Goal: Task Accomplishment & Management: Manage account settings

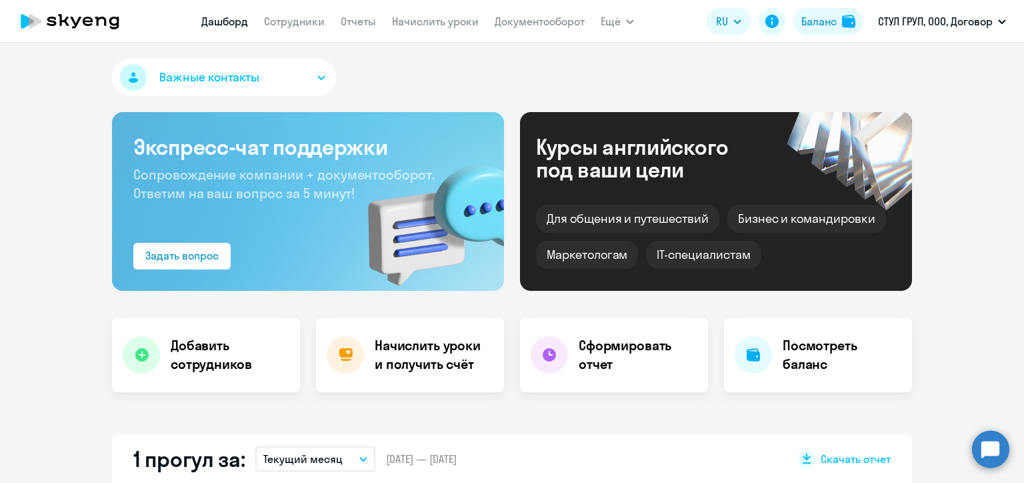
select select "30"
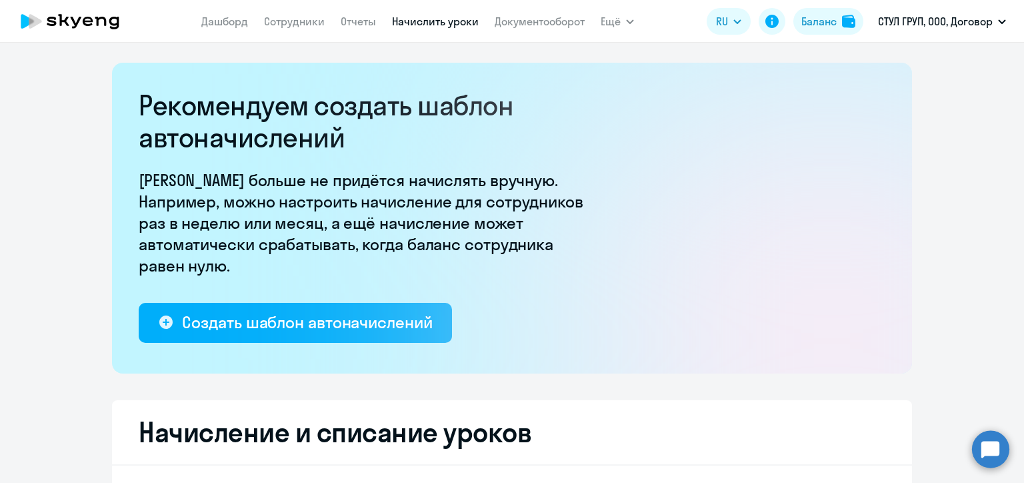
select select "10"
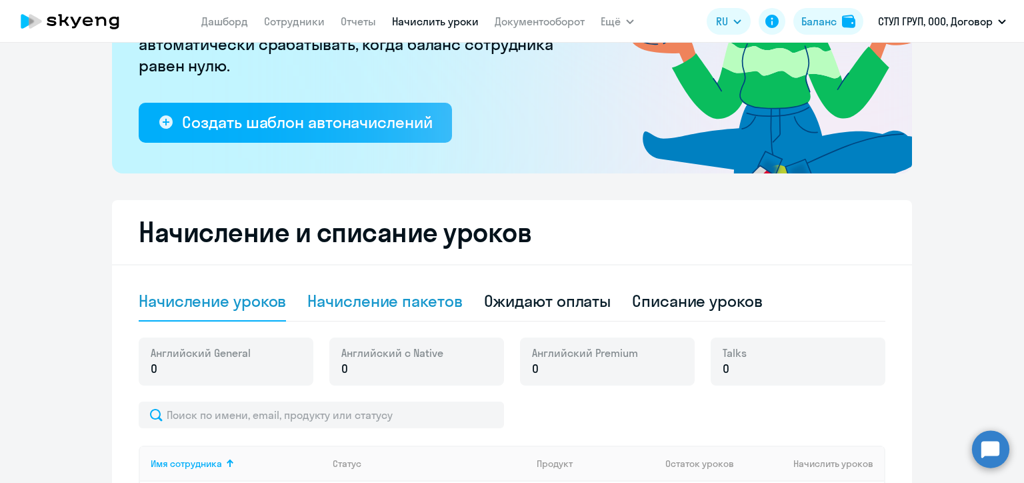
click at [411, 295] on div "Начисление пакетов" at bounding box center [384, 300] width 155 height 21
select select "10"
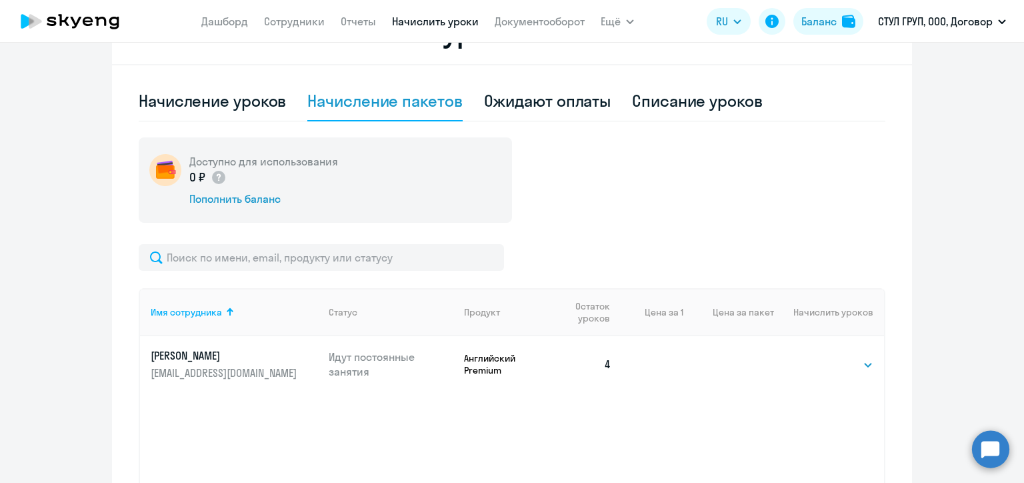
scroll to position [517, 0]
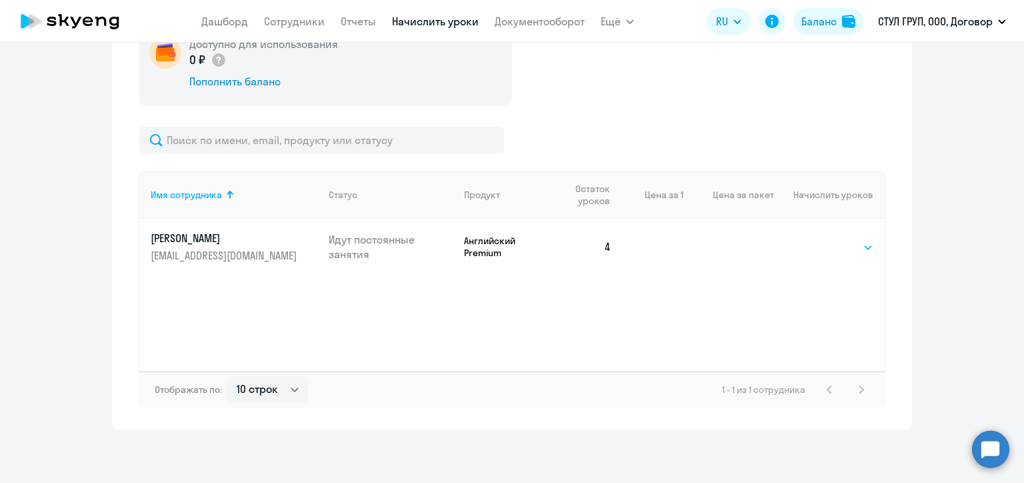
click at [851, 245] on select "Выбрать 4 8 16 32 64 96 128" at bounding box center [846, 247] width 55 height 16
select select "16"
click at [819, 239] on select "Выбрать 4 8 16 32 64 96 128" at bounding box center [846, 247] width 55 height 16
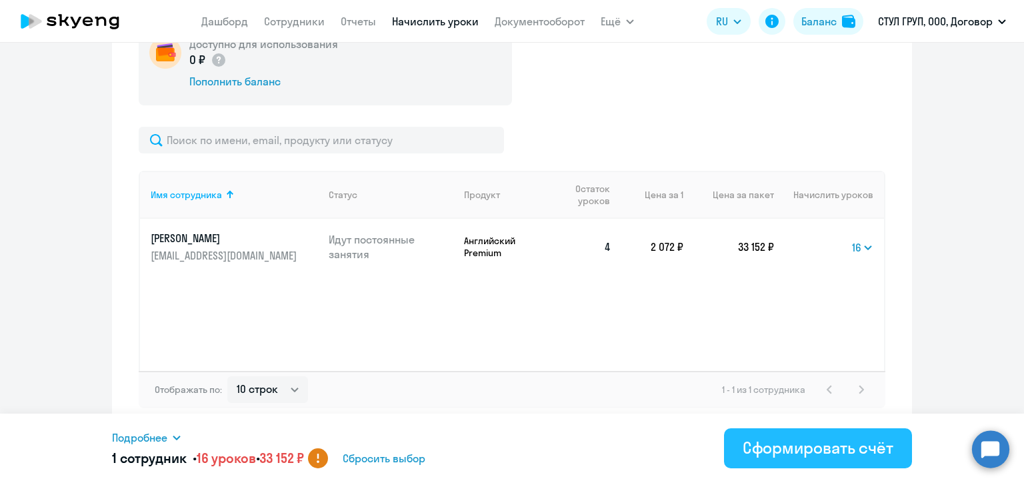
click at [851, 447] on div "Сформировать счёт" at bounding box center [818, 447] width 151 height 21
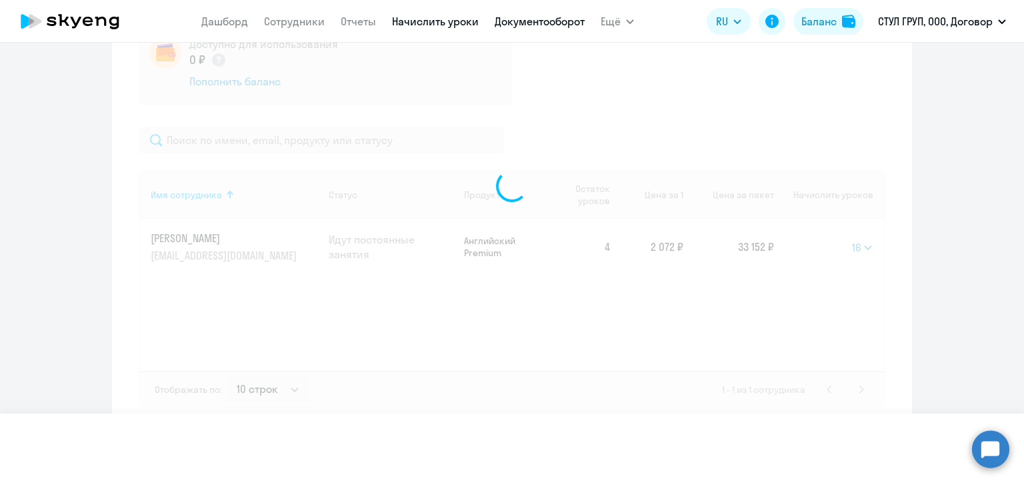
select select
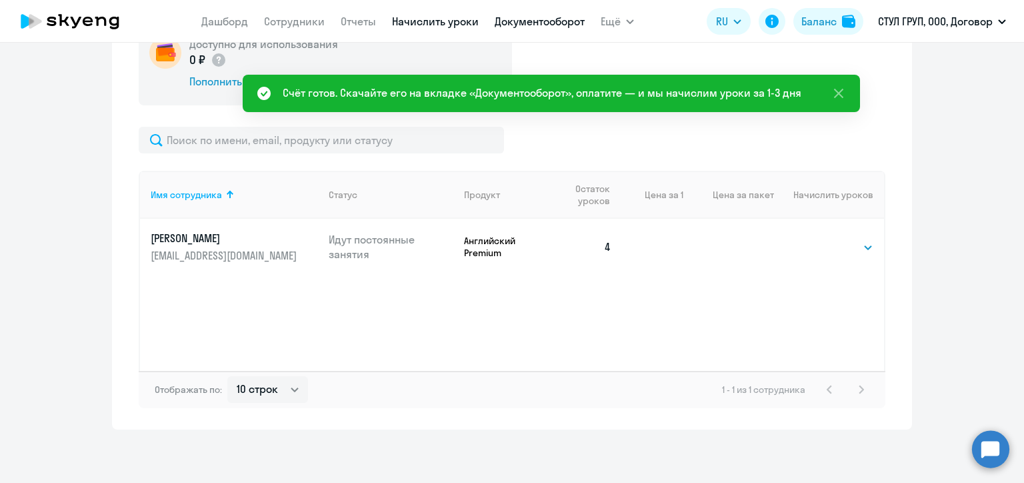
click at [555, 23] on link "Документооборот" at bounding box center [540, 21] width 90 height 13
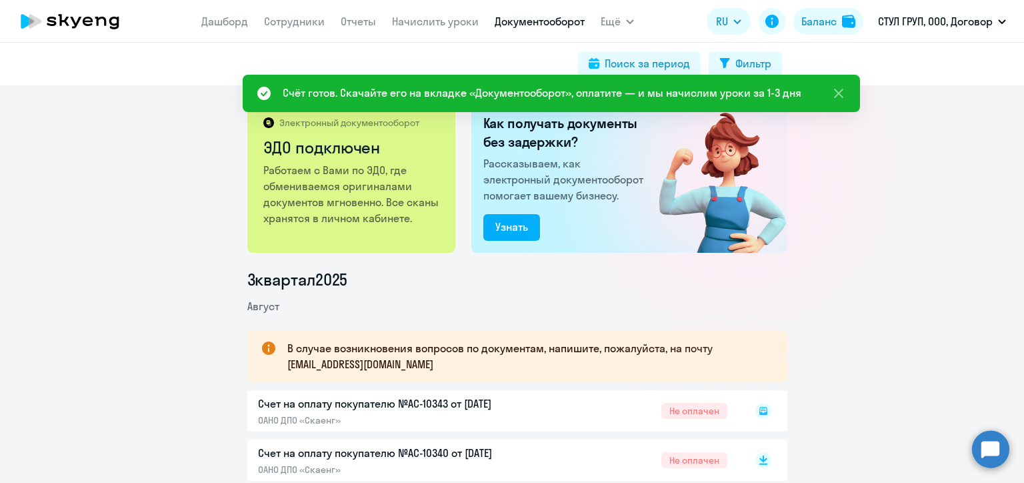
scroll to position [67, 0]
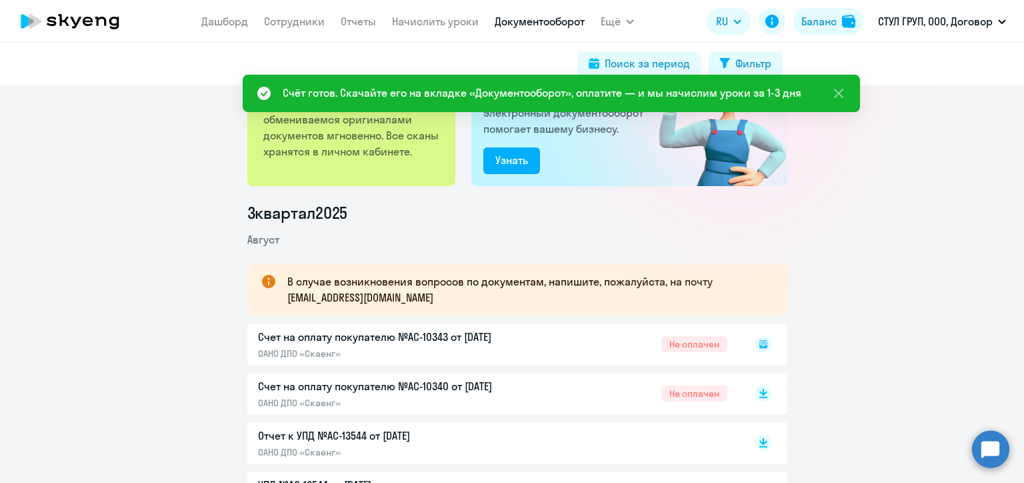
click at [761, 409] on div "Счет на оплату покупателю №AC-10340 от 13.08.2025 ОАНО ДПО «Скаенг» Не оплачен" at bounding box center [517, 393] width 540 height 41
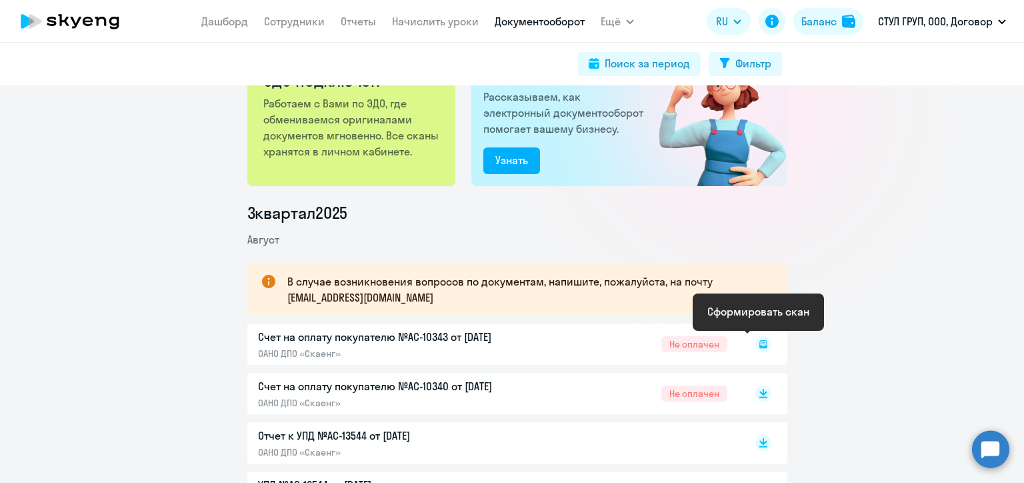
click at [761, 345] on icon at bounding box center [763, 344] width 8 height 8
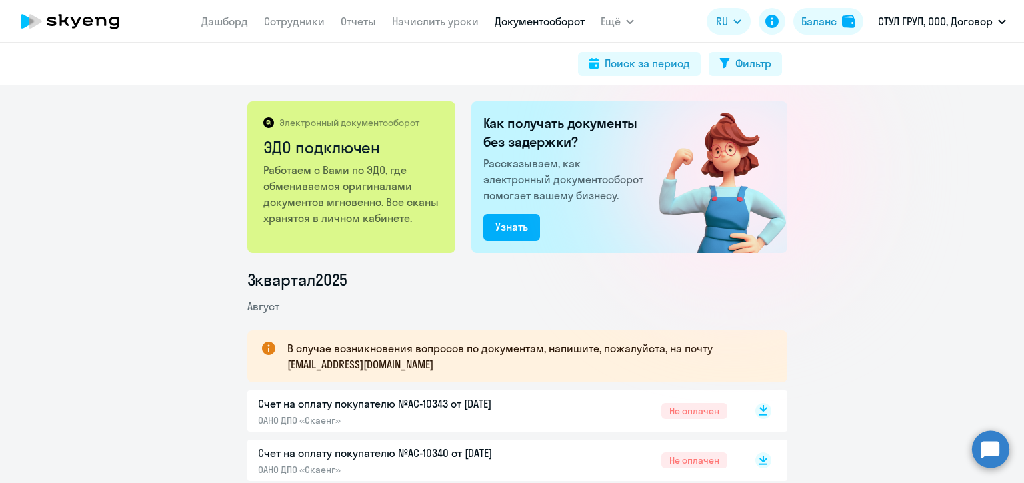
click at [760, 411] on rect at bounding box center [763, 411] width 16 height 16
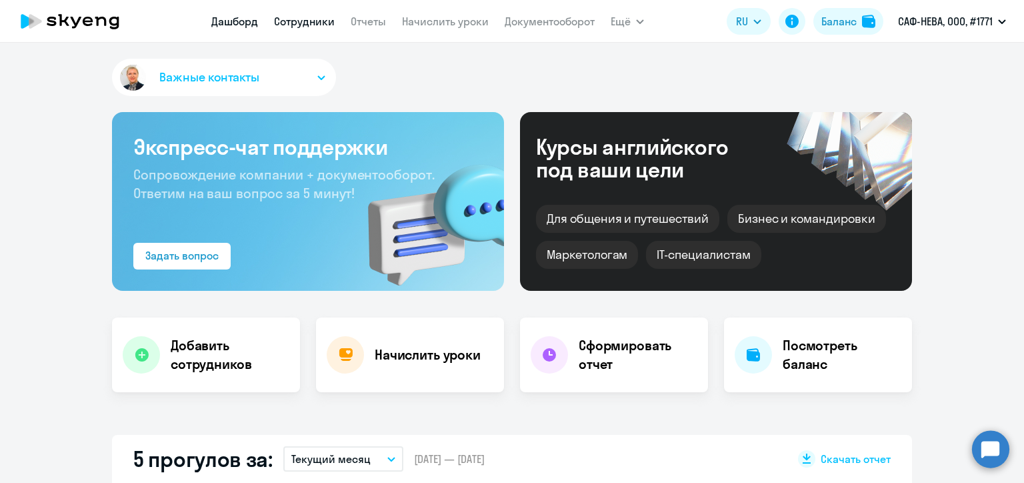
click at [296, 21] on link "Сотрудники" at bounding box center [304, 21] width 61 height 13
select select "30"
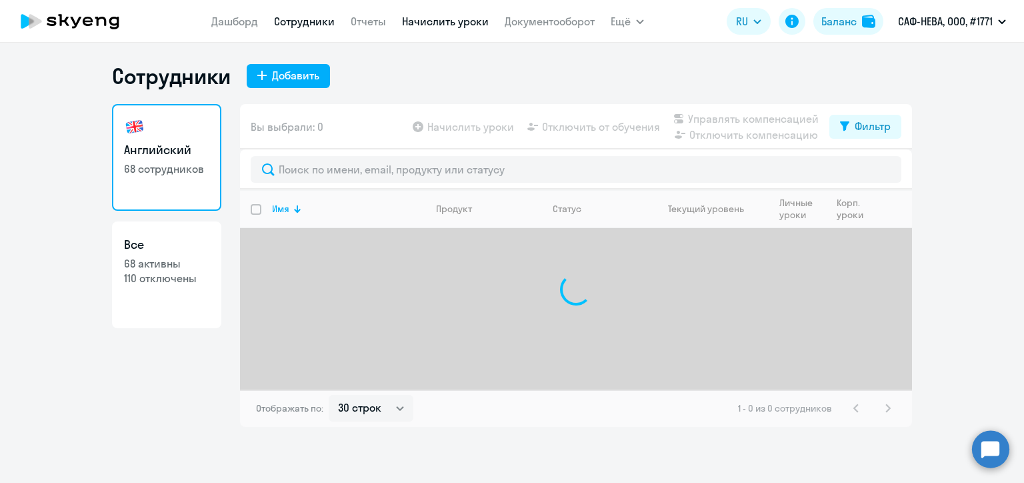
click at [441, 21] on link "Начислить уроки" at bounding box center [445, 21] width 87 height 13
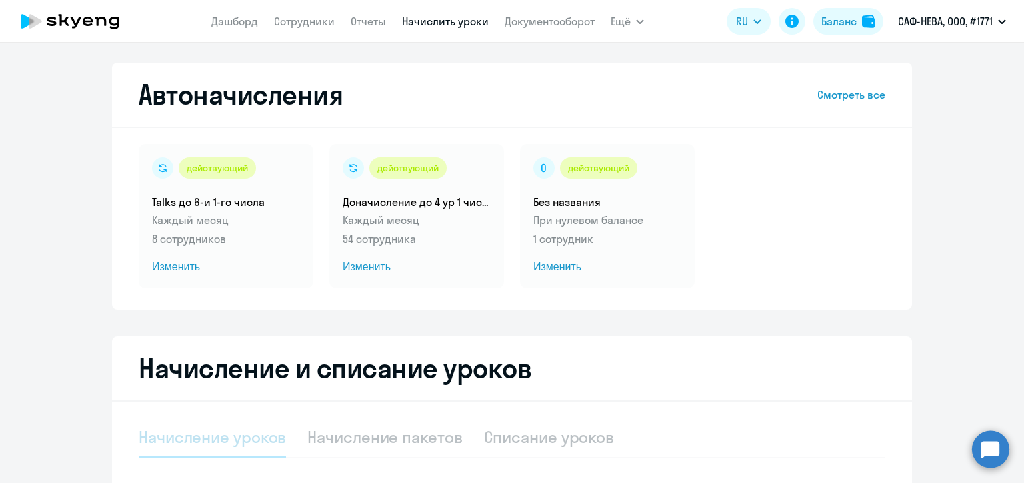
select select "10"
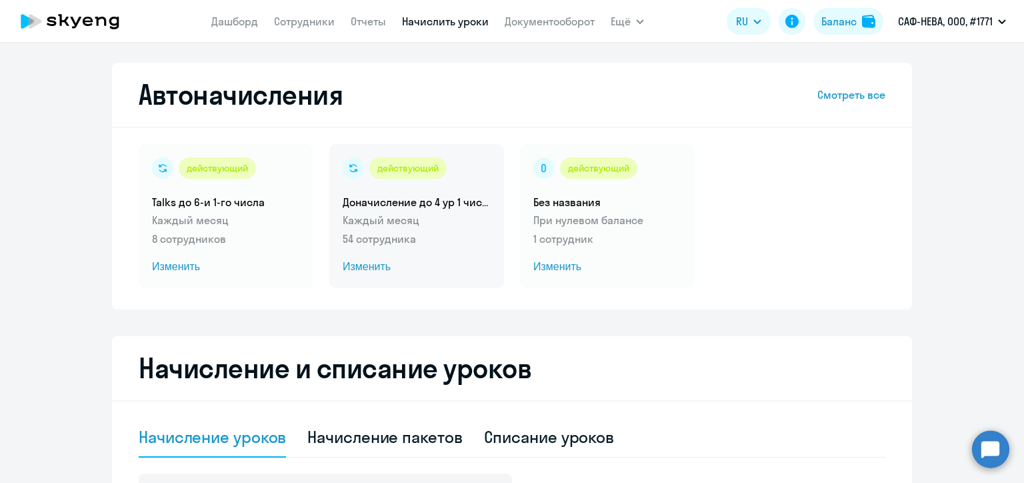
click at [371, 267] on span "Изменить" at bounding box center [417, 267] width 148 height 16
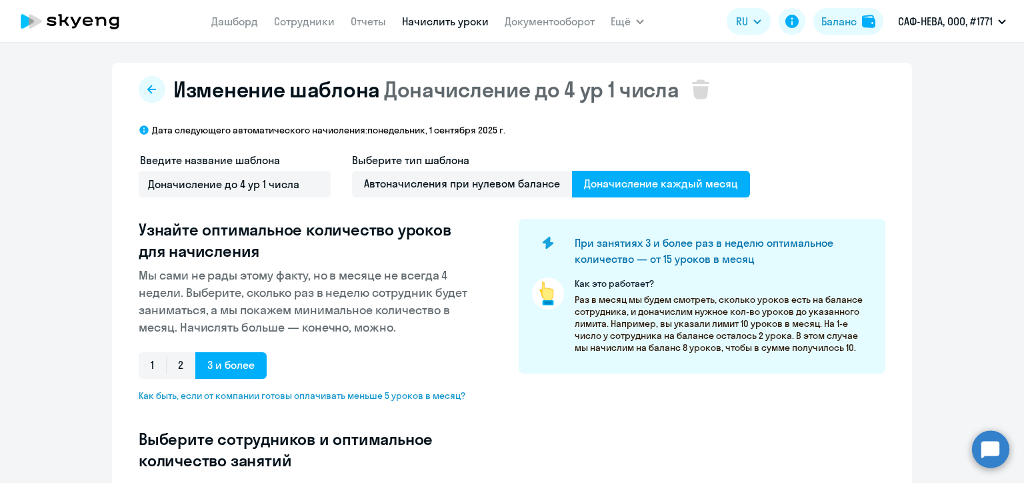
select select "10"
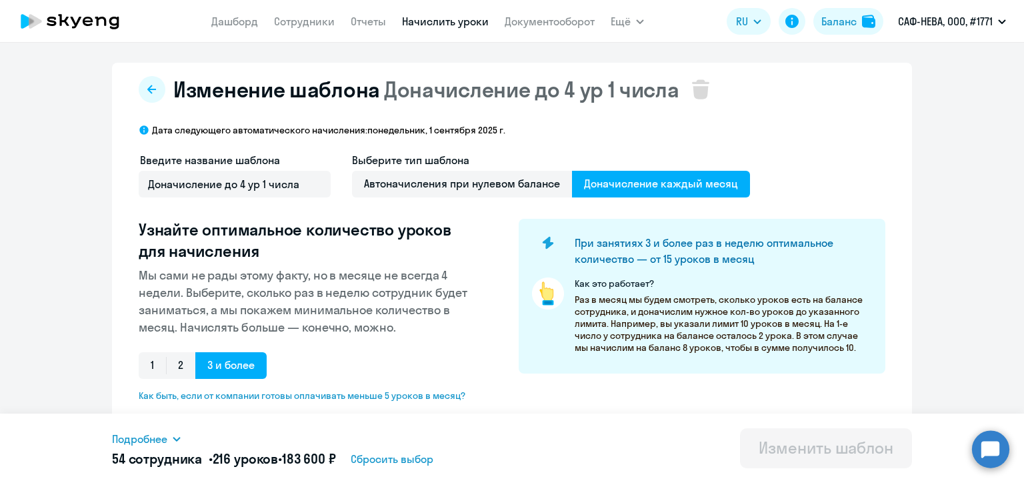
scroll to position [267, 0]
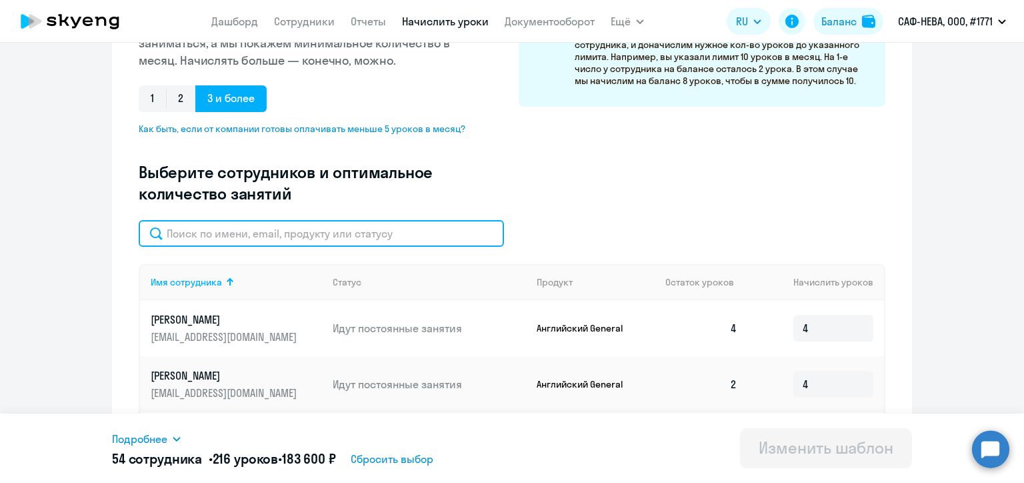
click at [262, 230] on input "text" at bounding box center [321, 233] width 365 height 27
paste input "Антоненко"
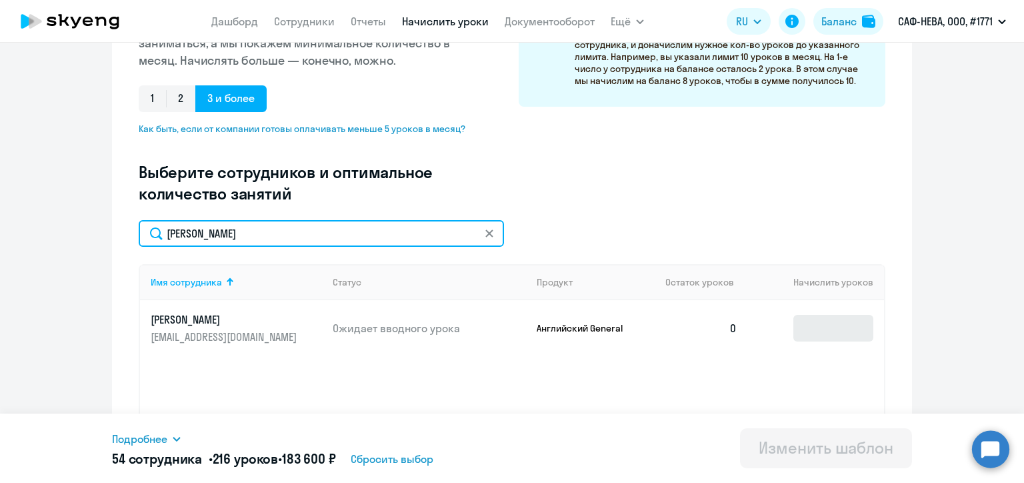
type input "Антоненко"
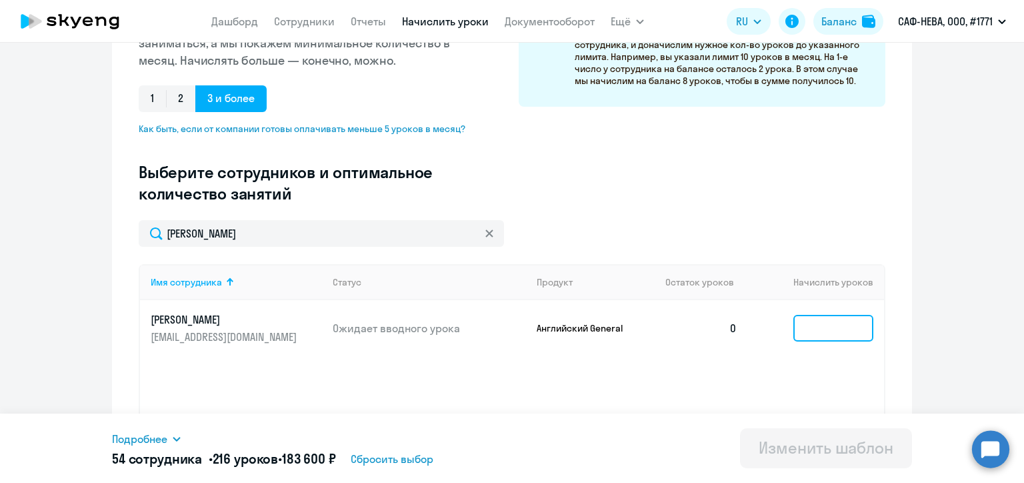
click at [819, 328] on input at bounding box center [833, 328] width 80 height 27
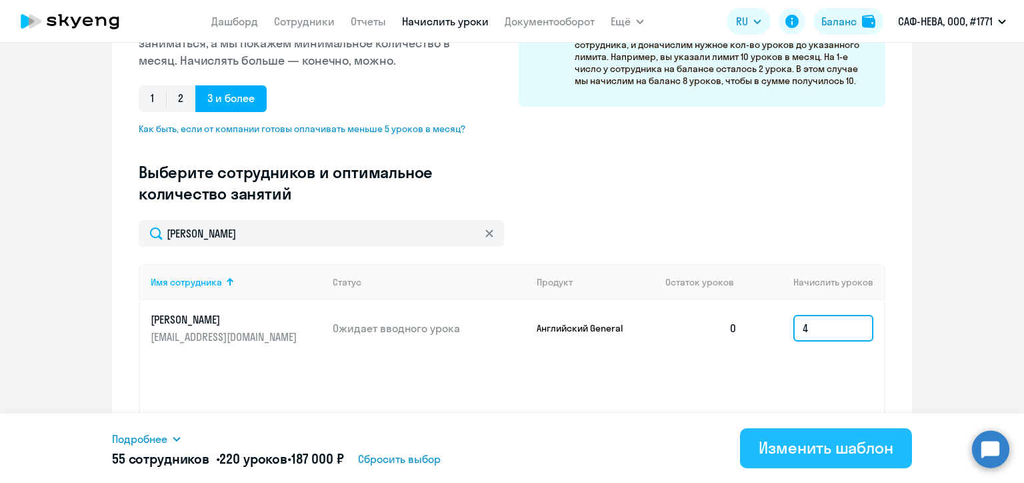
type input "4"
click at [821, 445] on div "Изменить шаблон" at bounding box center [826, 447] width 135 height 21
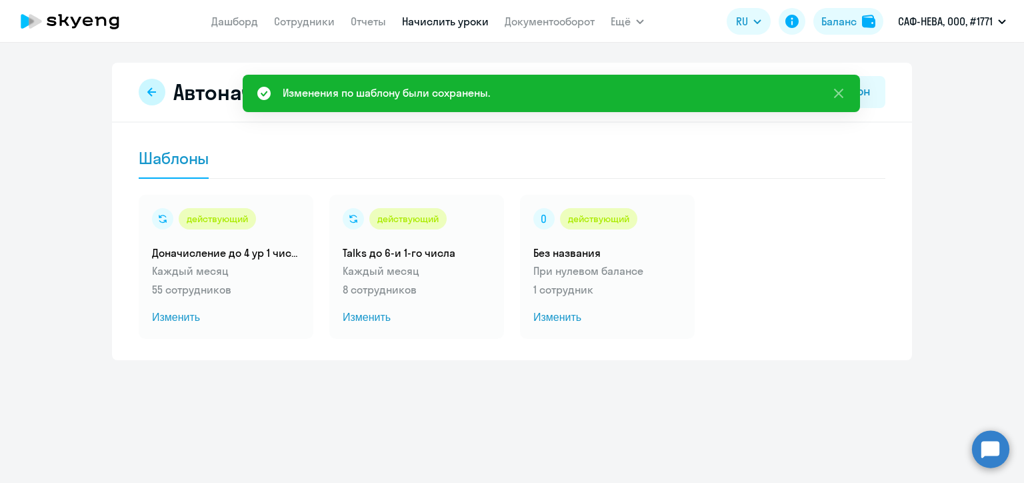
click at [159, 89] on button at bounding box center [152, 92] width 27 height 27
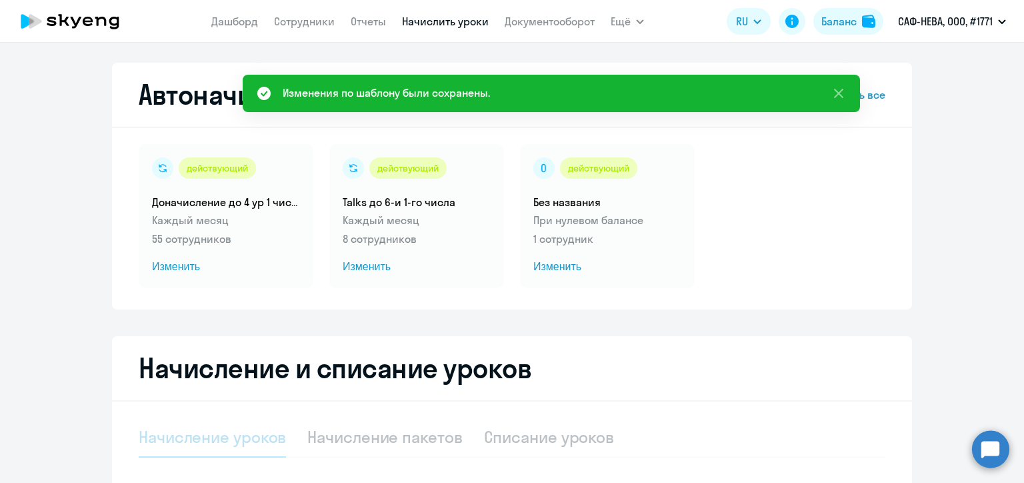
select select "10"
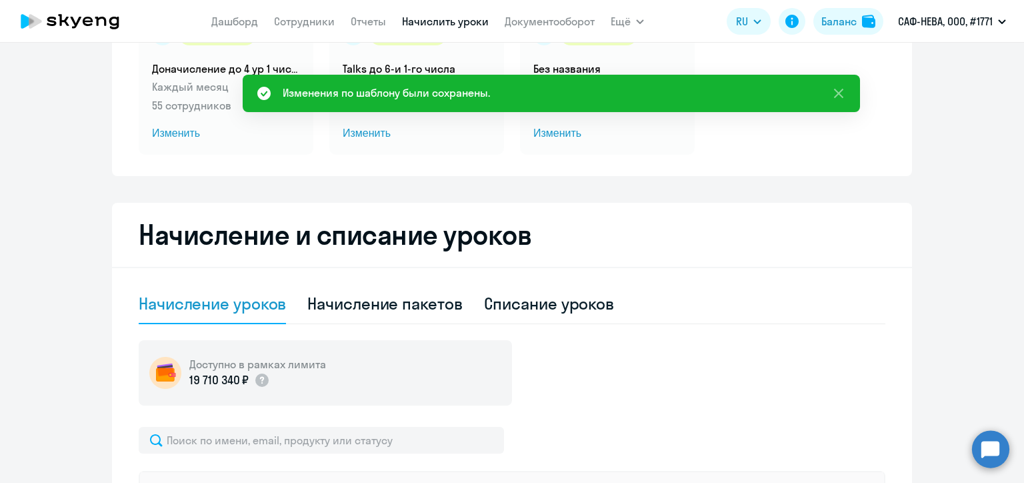
scroll to position [267, 0]
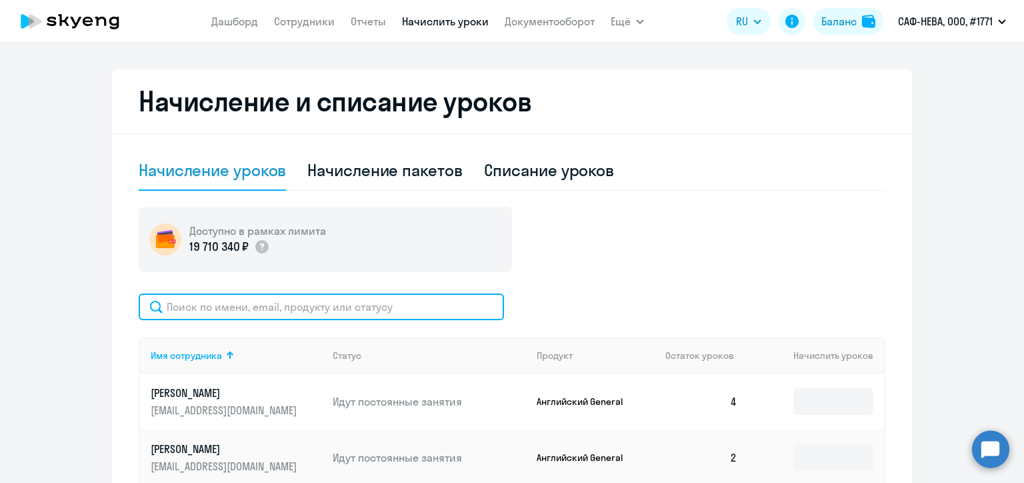
click at [365, 308] on input "text" at bounding box center [321, 306] width 365 height 27
paste input "Антоненко"
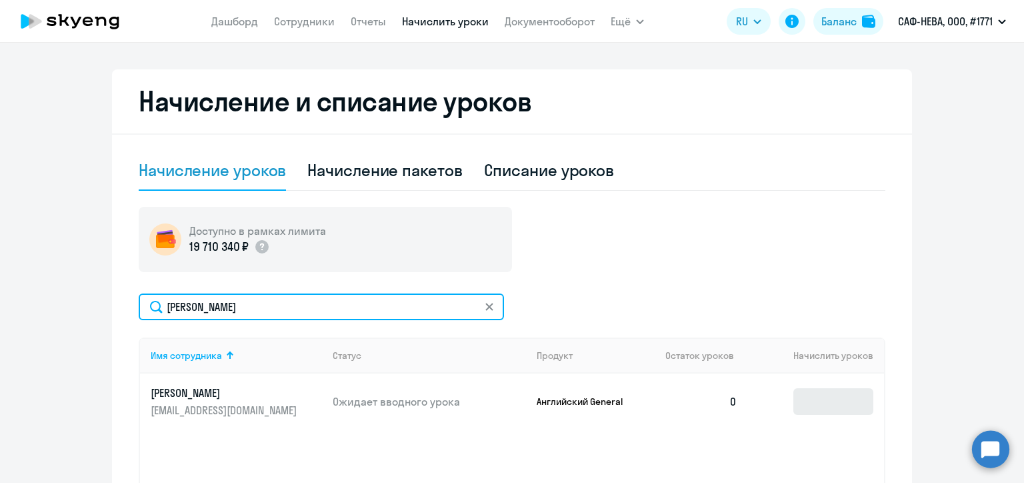
type input "Антоненко"
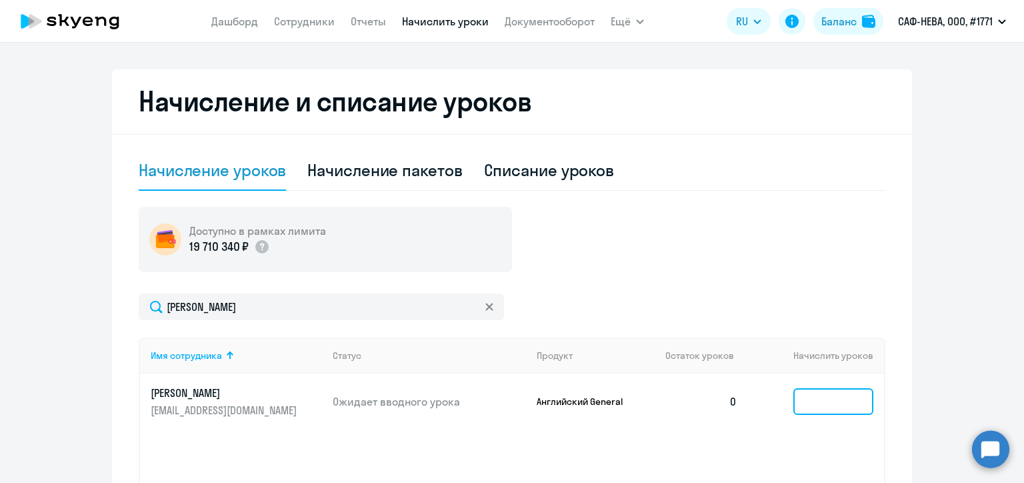
click at [803, 396] on input at bounding box center [833, 401] width 80 height 27
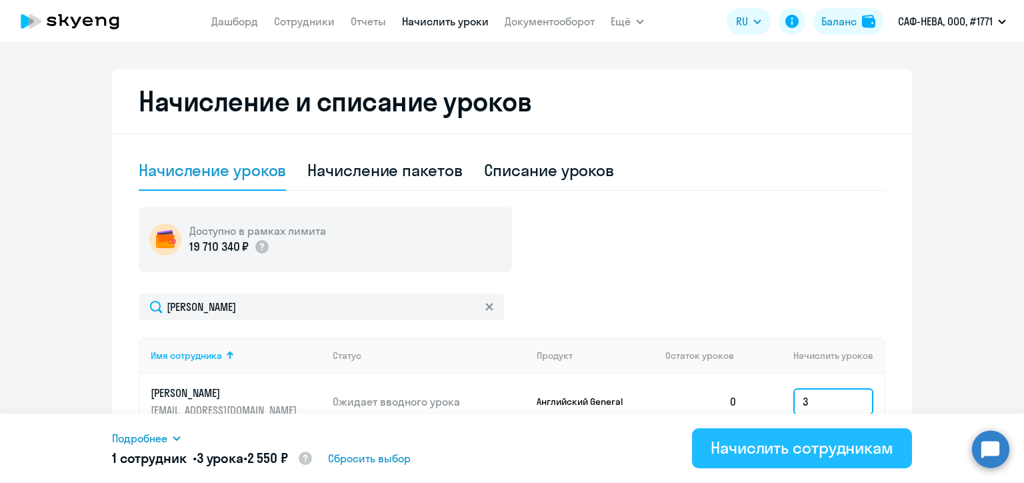
type input "3"
click at [808, 437] on div "Начислить сотрудникам" at bounding box center [802, 447] width 183 height 21
